Goal: Find specific page/section: Find specific page/section

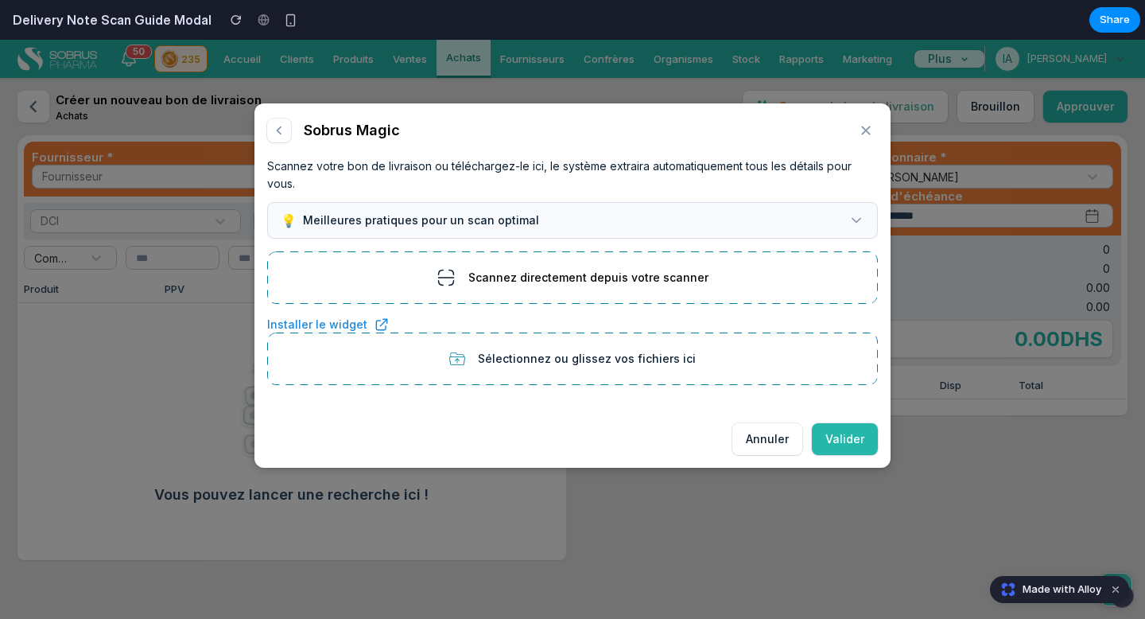
click at [1084, 590] on span "Made with Alloy" at bounding box center [1062, 589] width 79 height 16
click at [866, 126] on icon "button" at bounding box center [865, 130] width 17 height 17
